Goal: Information Seeking & Learning: Stay updated

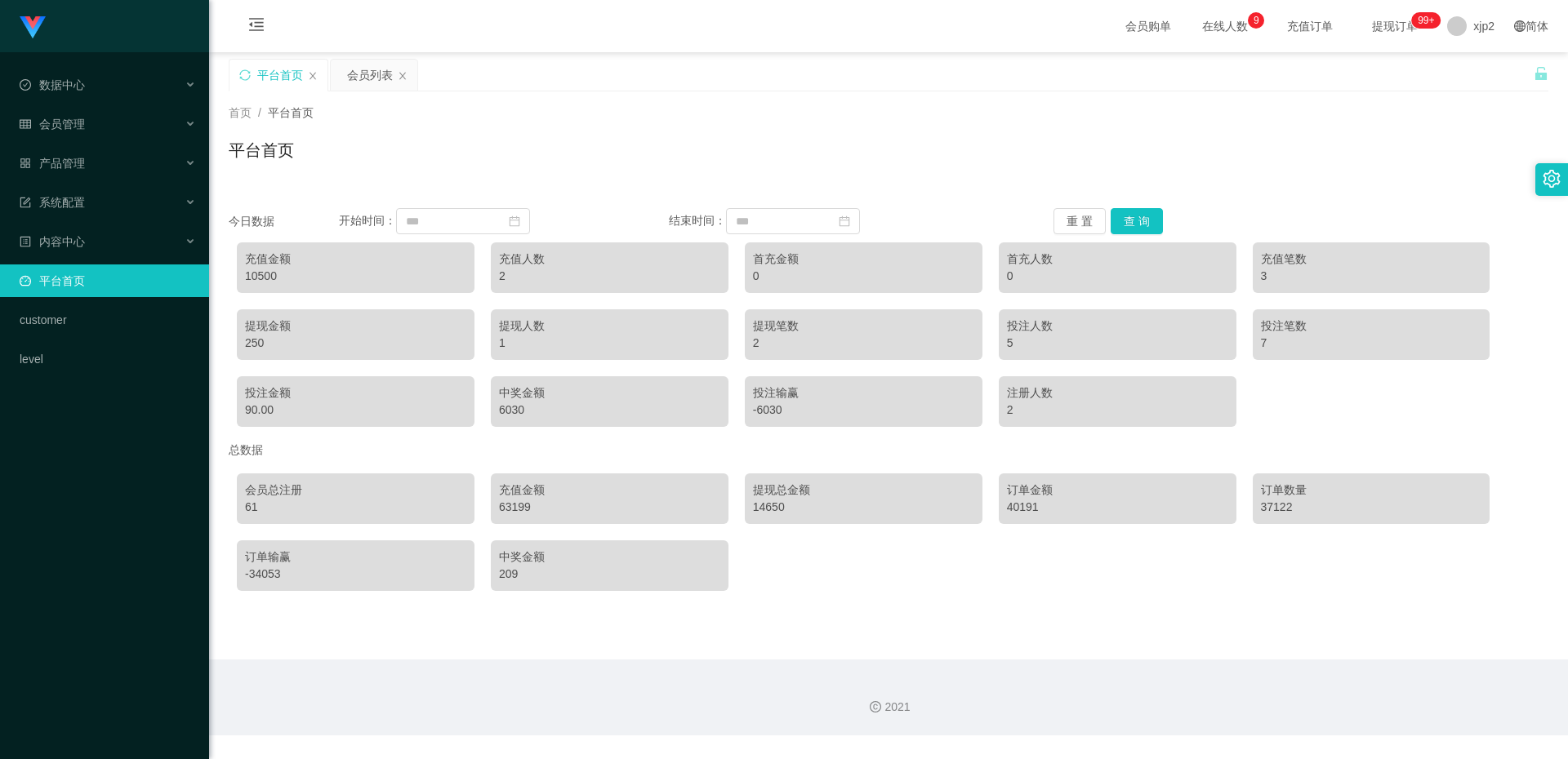
click at [1027, 611] on main "关闭左侧 关闭右侧 关闭其它 刷新页面 平台首页 会员列表 首页 / 平台首页 / 平台首页 今日数据 开始时间： 结束时间： 重 置 查 询 充值金额 10…" at bounding box center [888, 356] width 1359 height 607
click at [987, 593] on div "会员总注册 61 充值金额 63199 提现总金额 14650 订单金额 40191 订单数量 37122 订单输赢 -34053 中奖金额 209" at bounding box center [889, 532] width 1320 height 134
click at [987, 594] on div "会员总注册 61 充值金额 63199 提现总金额 14650 订单金额 40191 订单数量 37122 订单输赢 -34053 中奖金额 209" at bounding box center [889, 532] width 1320 height 134
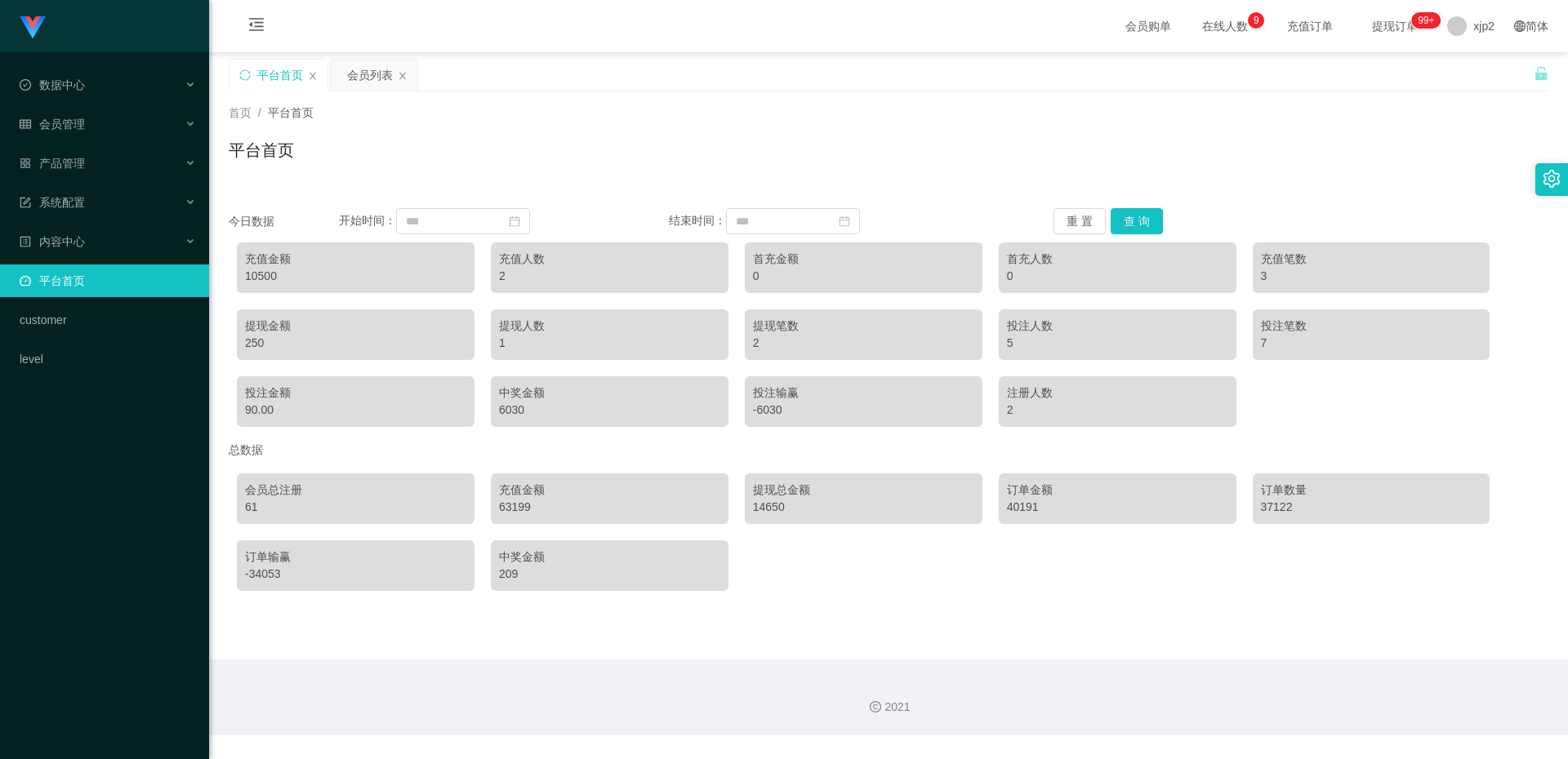
click at [987, 594] on div "会员总注册 61 充值金额 63199 提现总金额 14650 订单金额 40191 订单数量 37122 订单输赢 -34053 中奖金额 209" at bounding box center [889, 532] width 1320 height 134
